Goal: Understand process/instructions: Learn how to perform a task or action

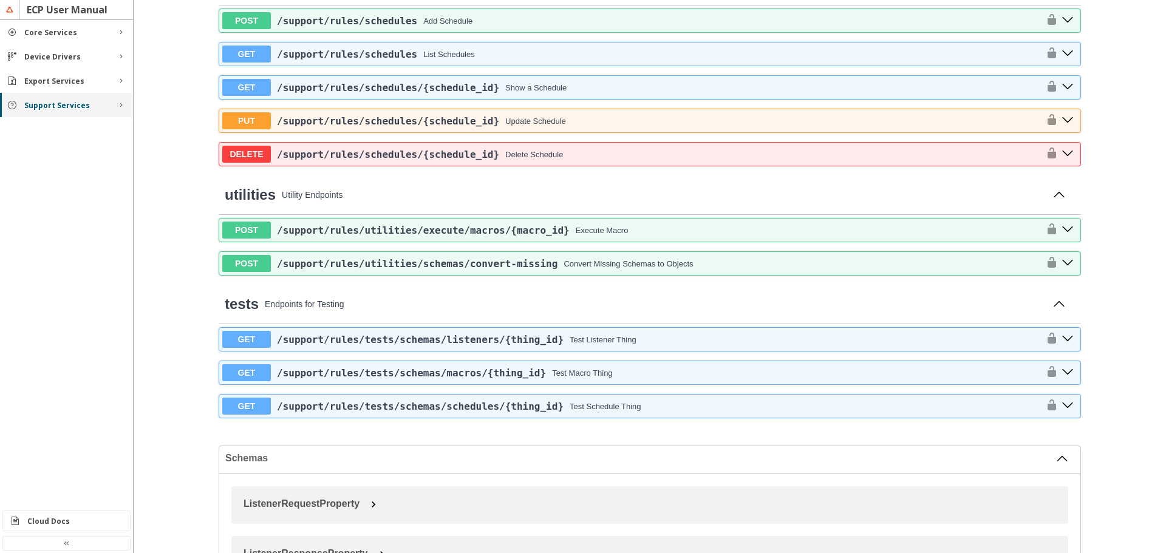
scroll to position [918, 0]
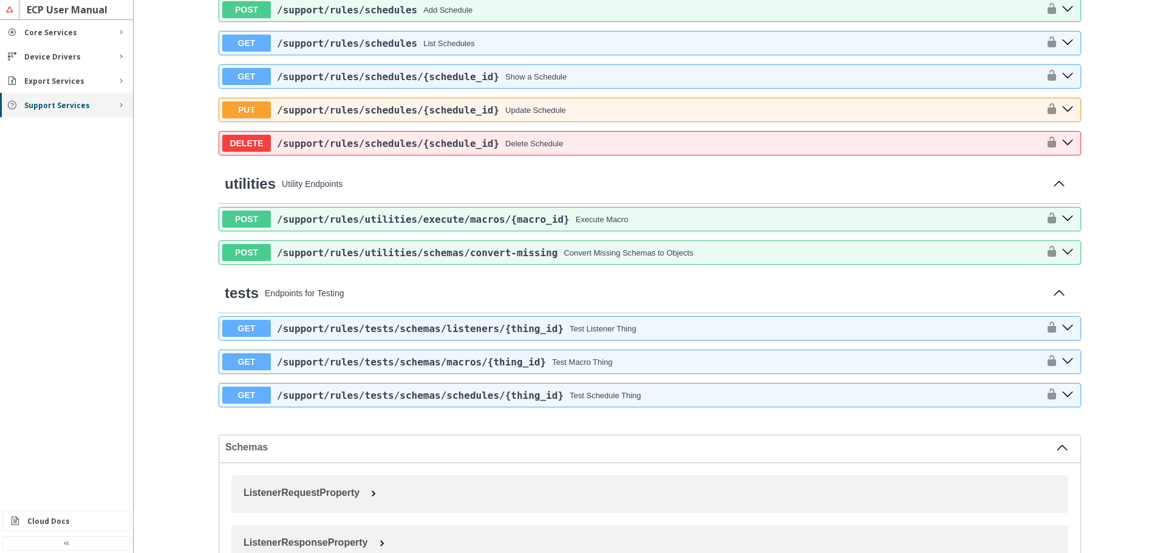
click at [0, 0] on slot "Support Services" at bounding box center [0, 0] width 0 height 0
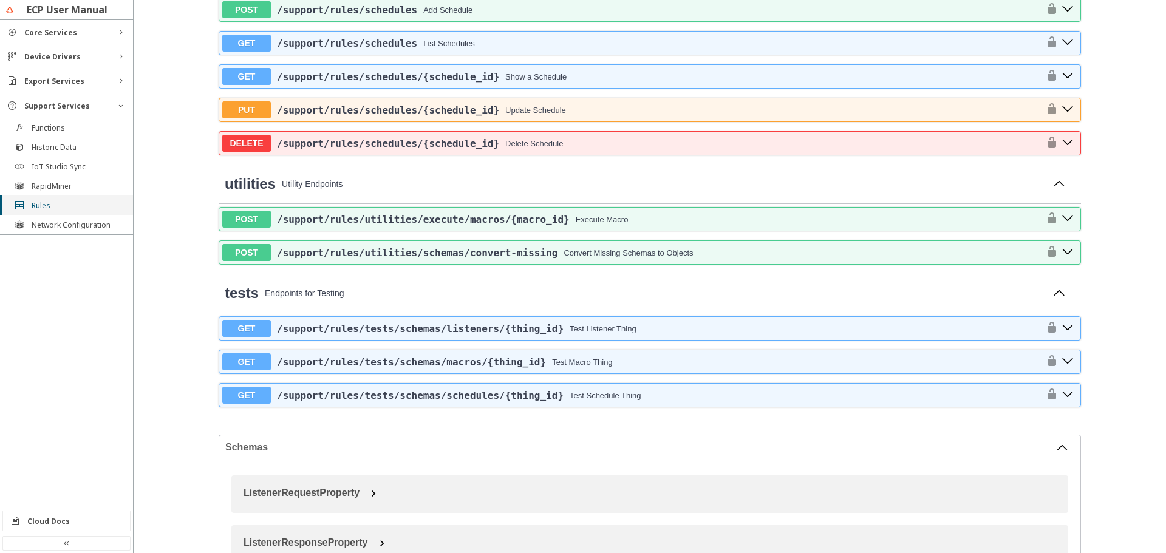
click at [0, 0] on slot "Rules" at bounding box center [0, 0] width 0 height 0
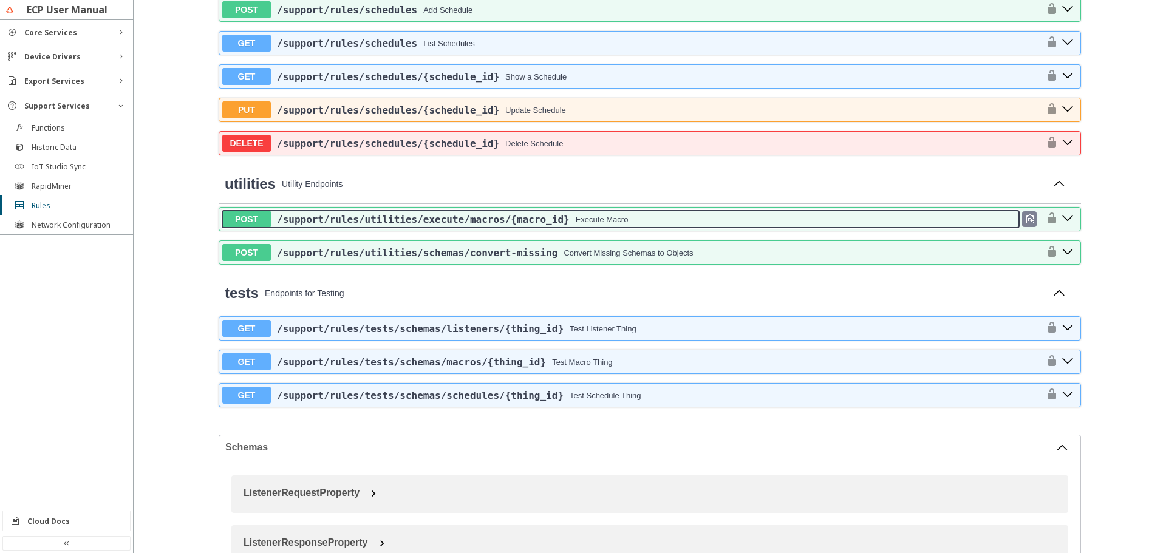
click at [582, 219] on div "Execute Macro" at bounding box center [602, 219] width 53 height 9
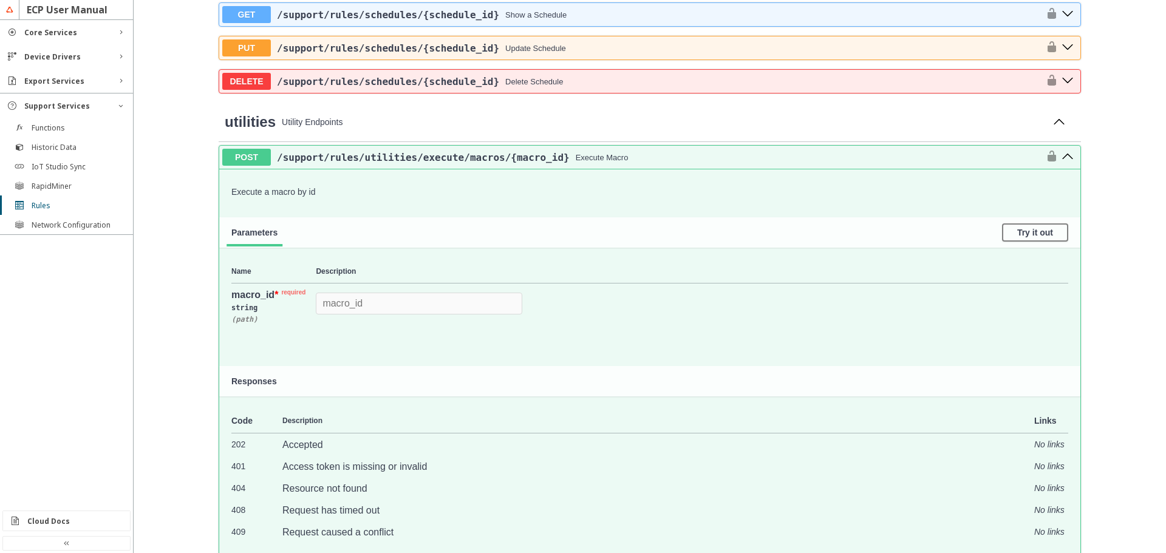
scroll to position [979, 0]
click at [1026, 158] on icon at bounding box center [1030, 158] width 9 height 9
drag, startPoint x: 274, startPoint y: 148, endPoint x: 483, endPoint y: 165, distance: 209.0
click at [483, 165] on div "POST /support /rules /utilities /execute /macros /{macro_id} Execute Macro" at bounding box center [649, 159] width 861 height 24
copy span "/support /rules /utilities /execute /macros"
